Goal: Find contact information: Find contact information

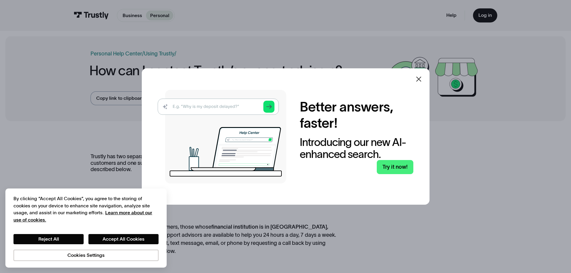
click at [423, 78] on icon at bounding box center [418, 79] width 7 height 7
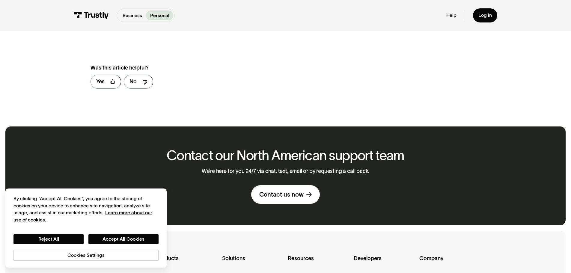
scroll to position [349, 0]
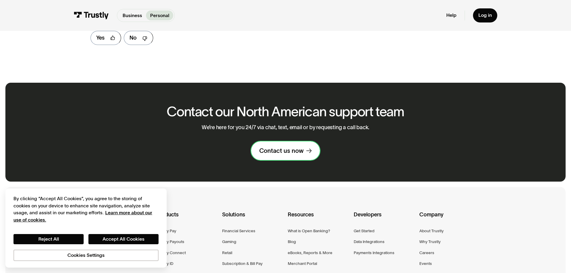
click at [284, 148] on div "Contact us now" at bounding box center [281, 151] width 44 height 8
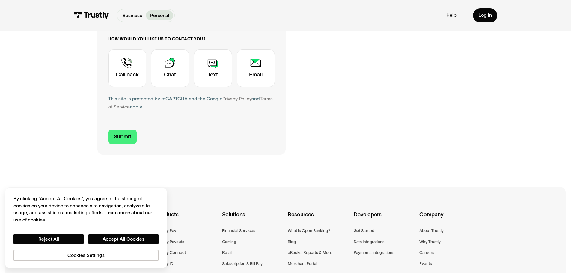
scroll to position [210, 0]
click at [125, 65] on div "Contact Trustly Support" at bounding box center [127, 67] width 38 height 37
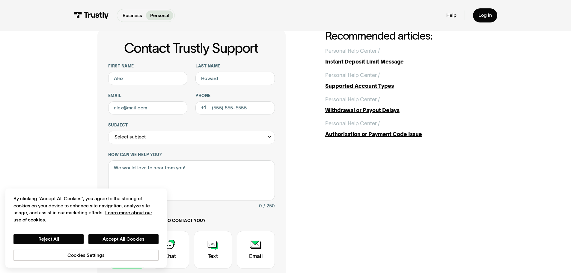
scroll to position [0, 0]
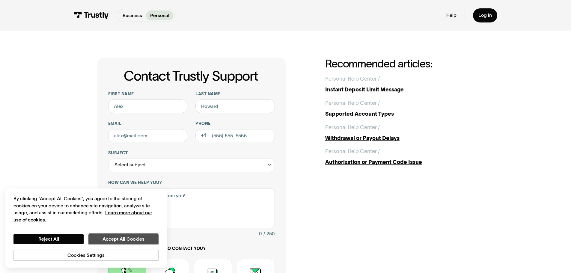
click at [121, 242] on button "Accept All Cookies" at bounding box center [123, 239] width 70 height 10
